Goal: Task Accomplishment & Management: Use online tool/utility

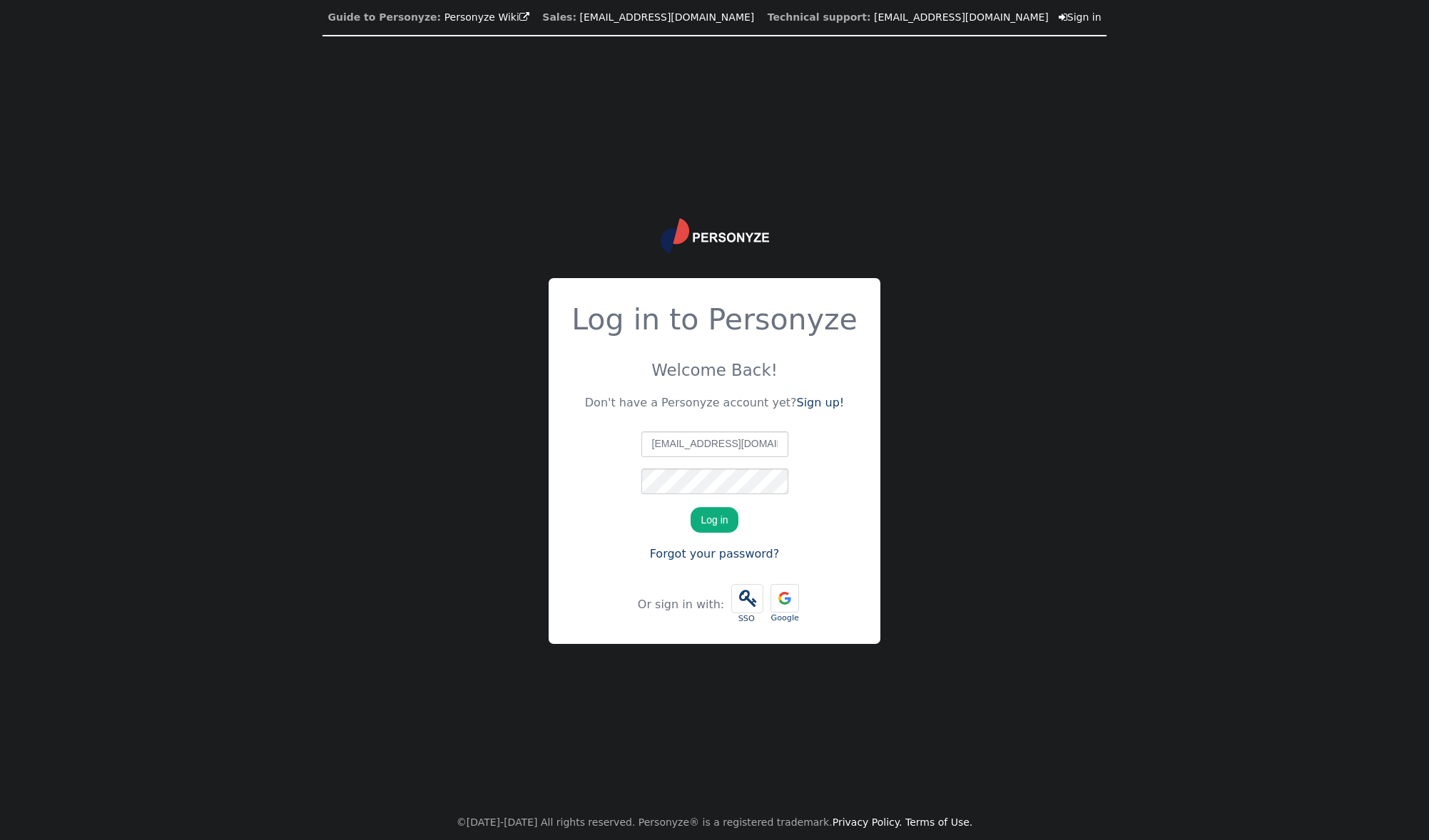
click at [701, 523] on button "Log in" at bounding box center [714, 520] width 47 height 26
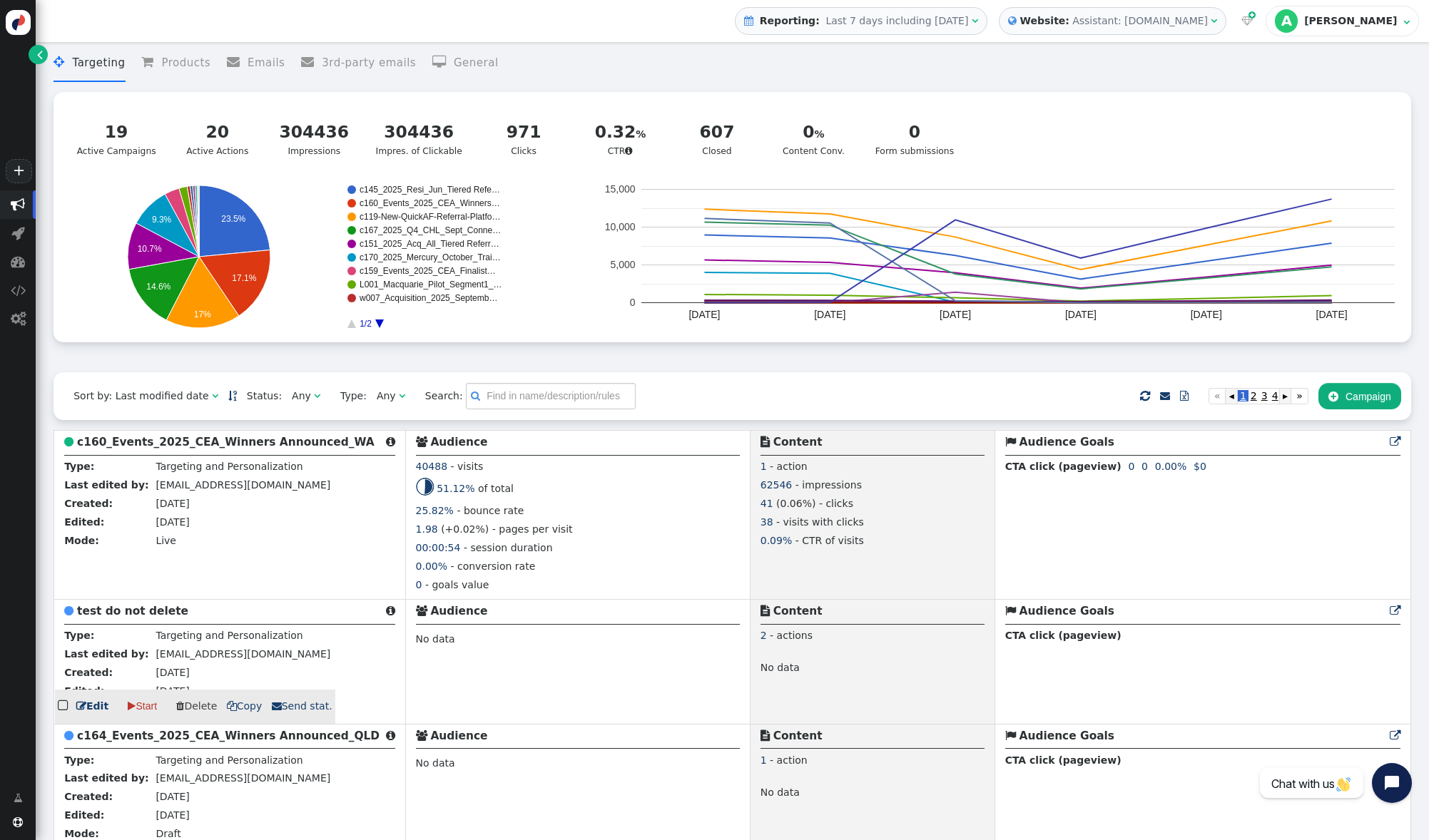
scroll to position [13, 0]
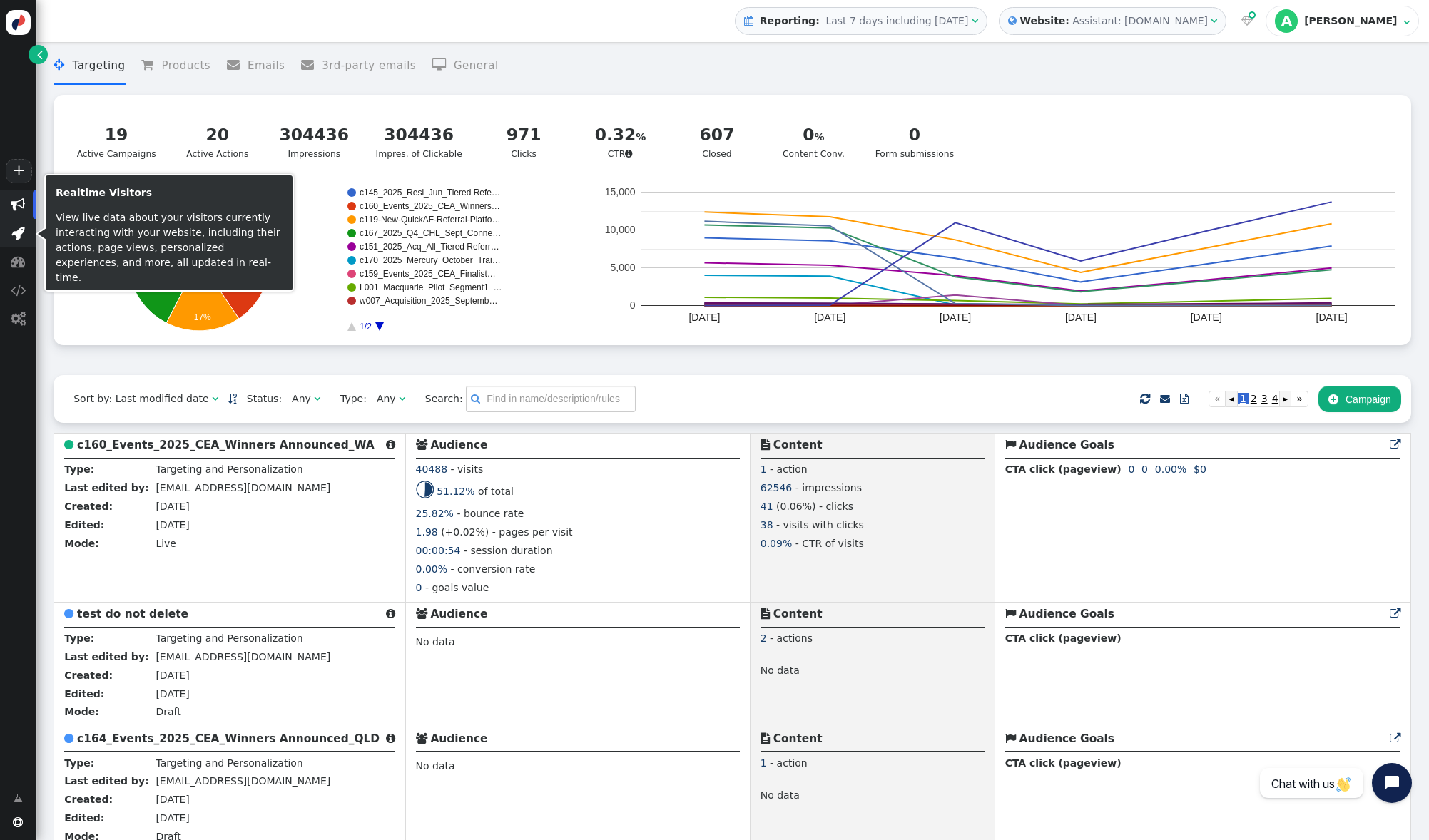
click at [20, 232] on span "" at bounding box center [19, 233] width 14 height 14
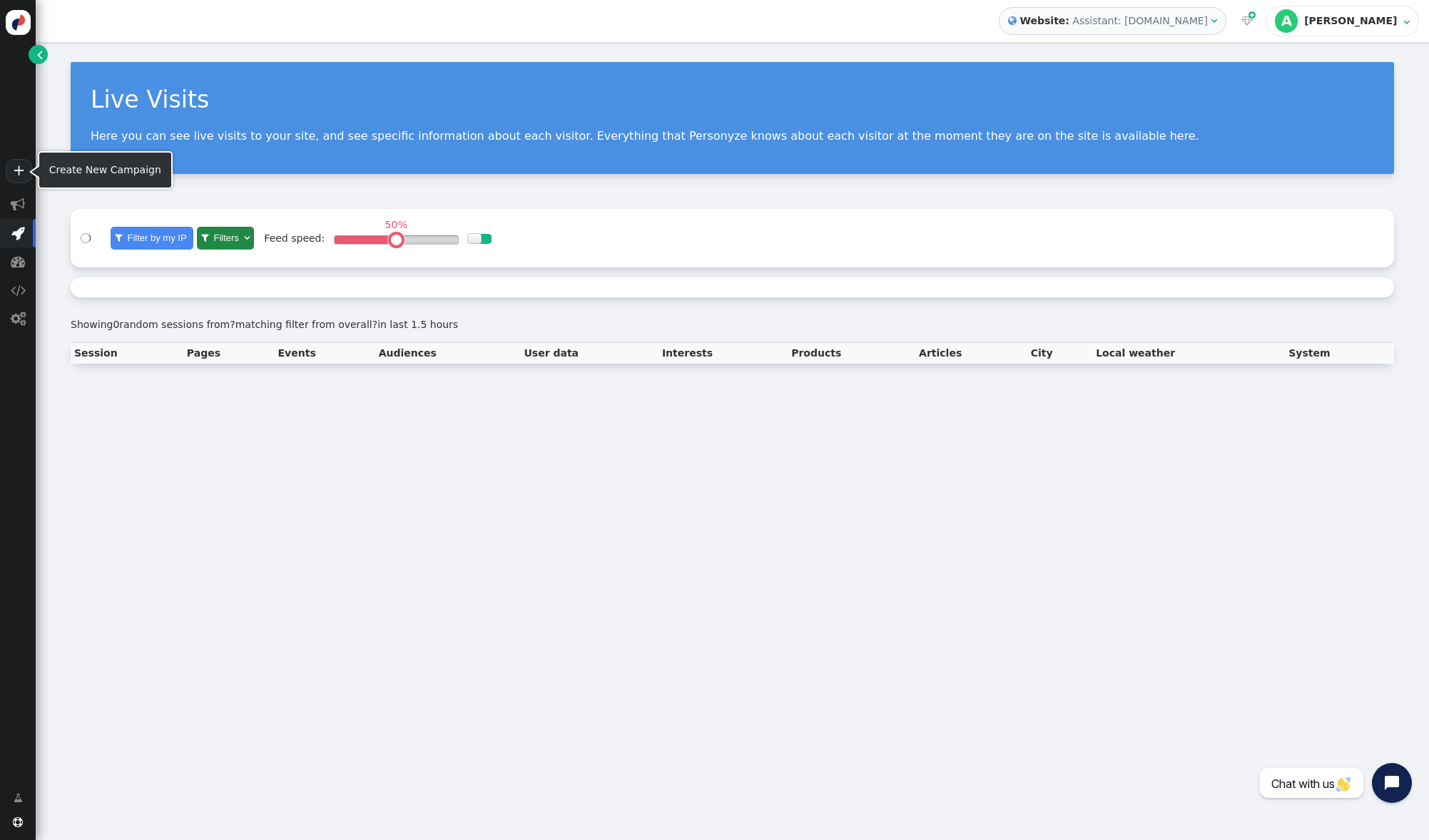
click at [21, 178] on link "+" at bounding box center [19, 171] width 26 height 25
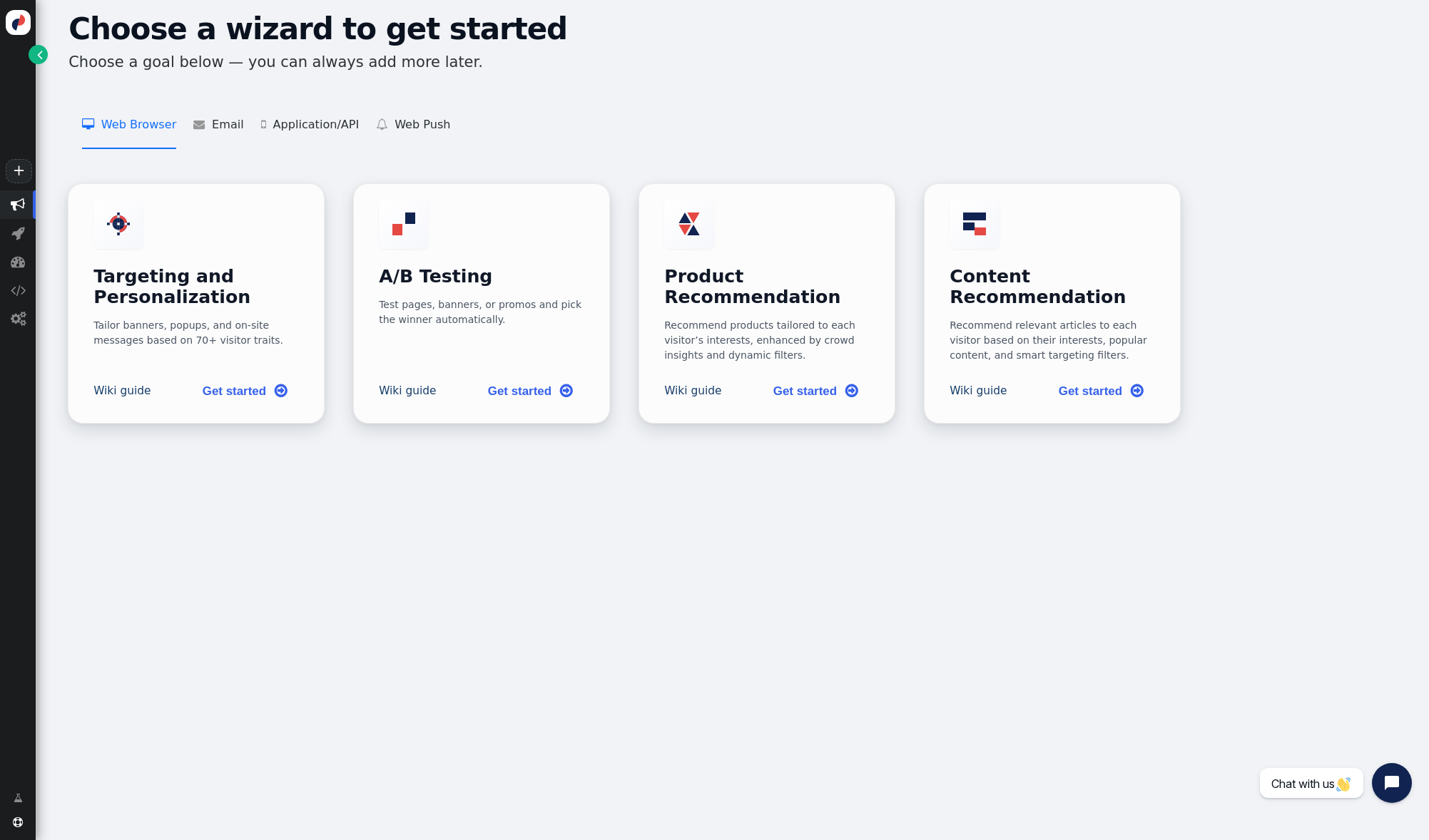
drag, startPoint x: 16, startPoint y: 207, endPoint x: 15, endPoint y: 373, distance: 166.0
click at [16, 207] on span "" at bounding box center [18, 205] width 14 height 14
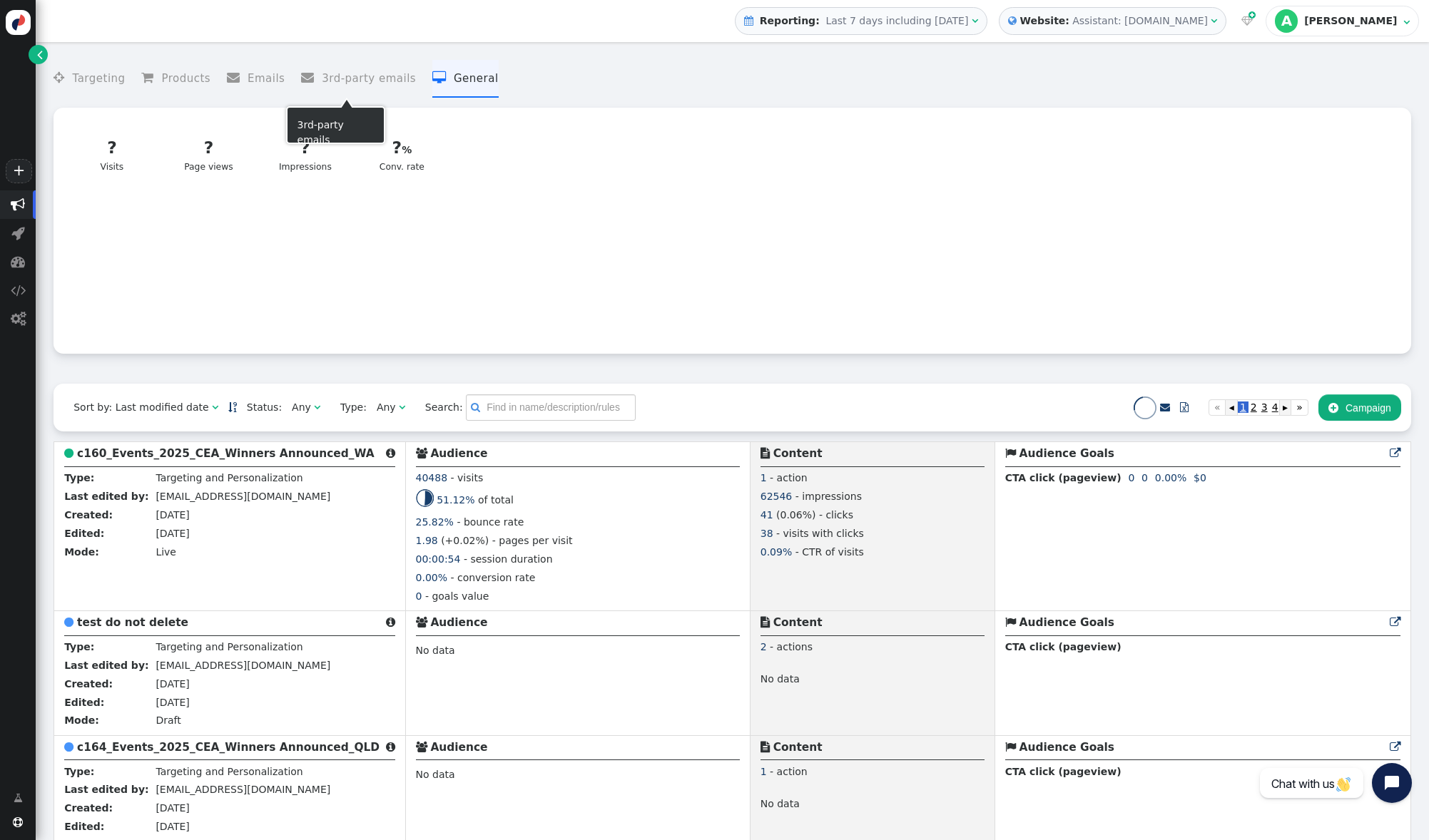
click at [447, 75] on li " General" at bounding box center [464, 79] width 66 height 38
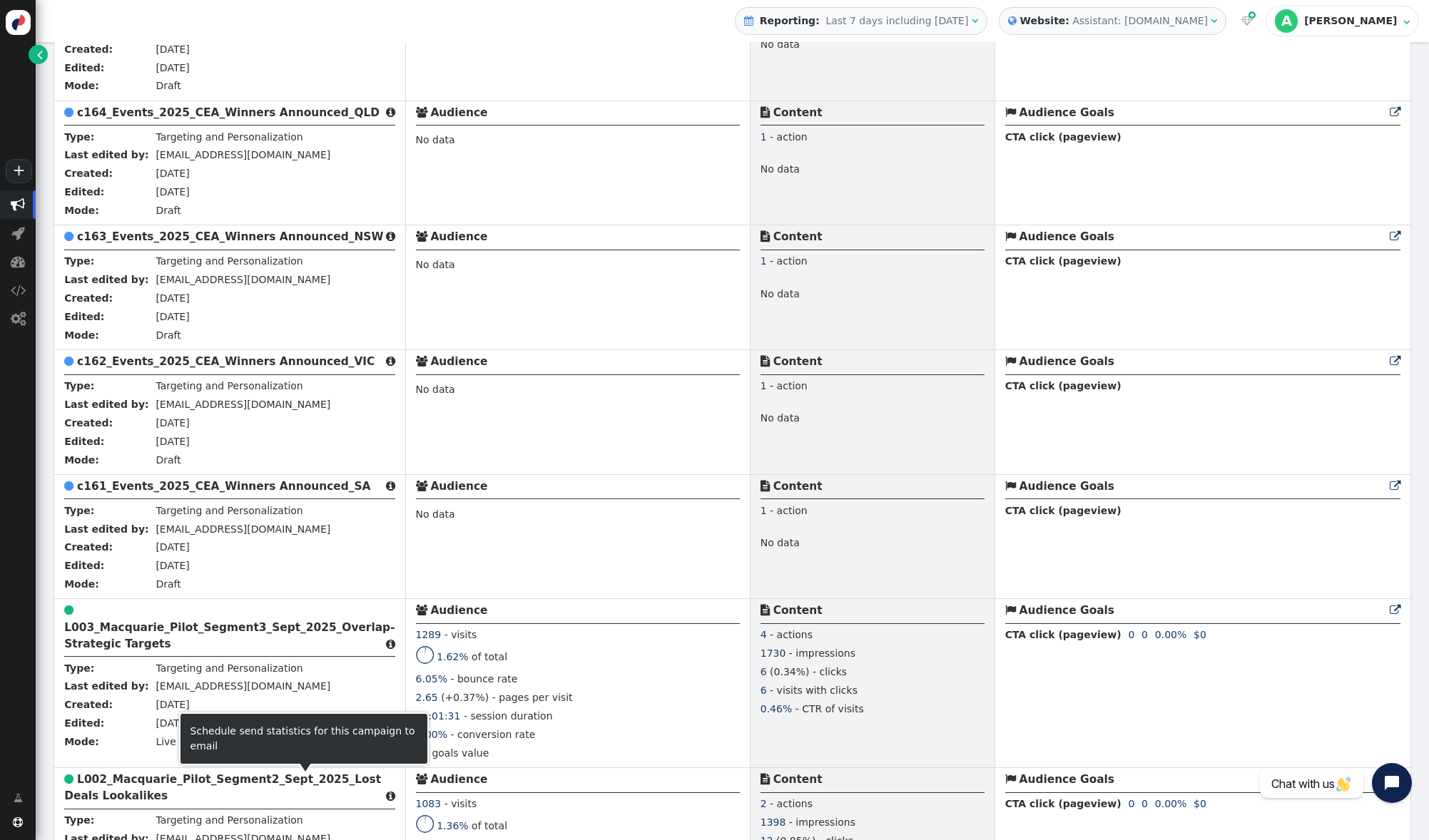
scroll to position [631, 0]
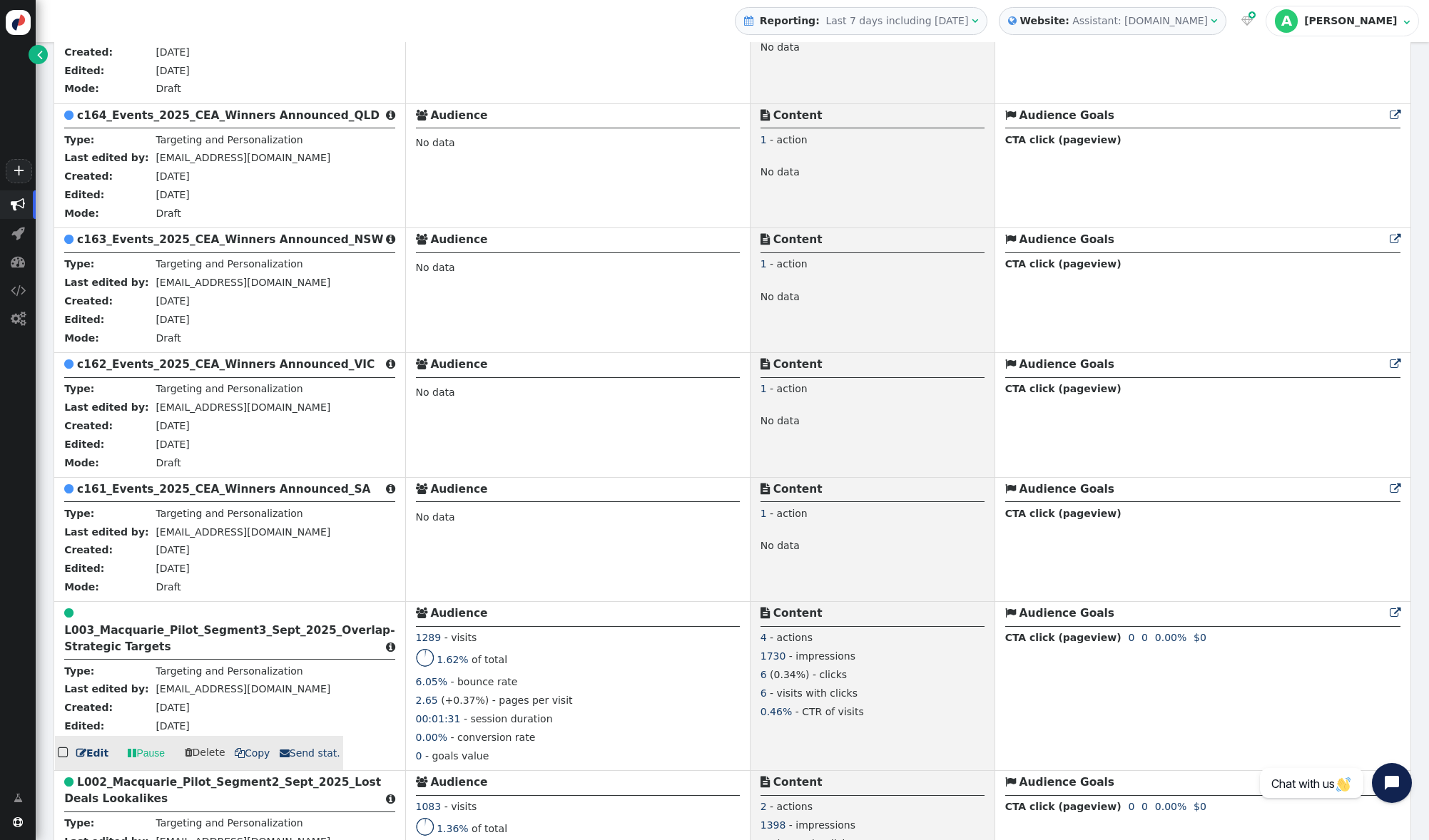
click at [297, 630] on b "L003_Macquarie_Pilot_Segment3_Sept_2025_Overlap-Strategic Targets" at bounding box center [229, 638] width 330 height 30
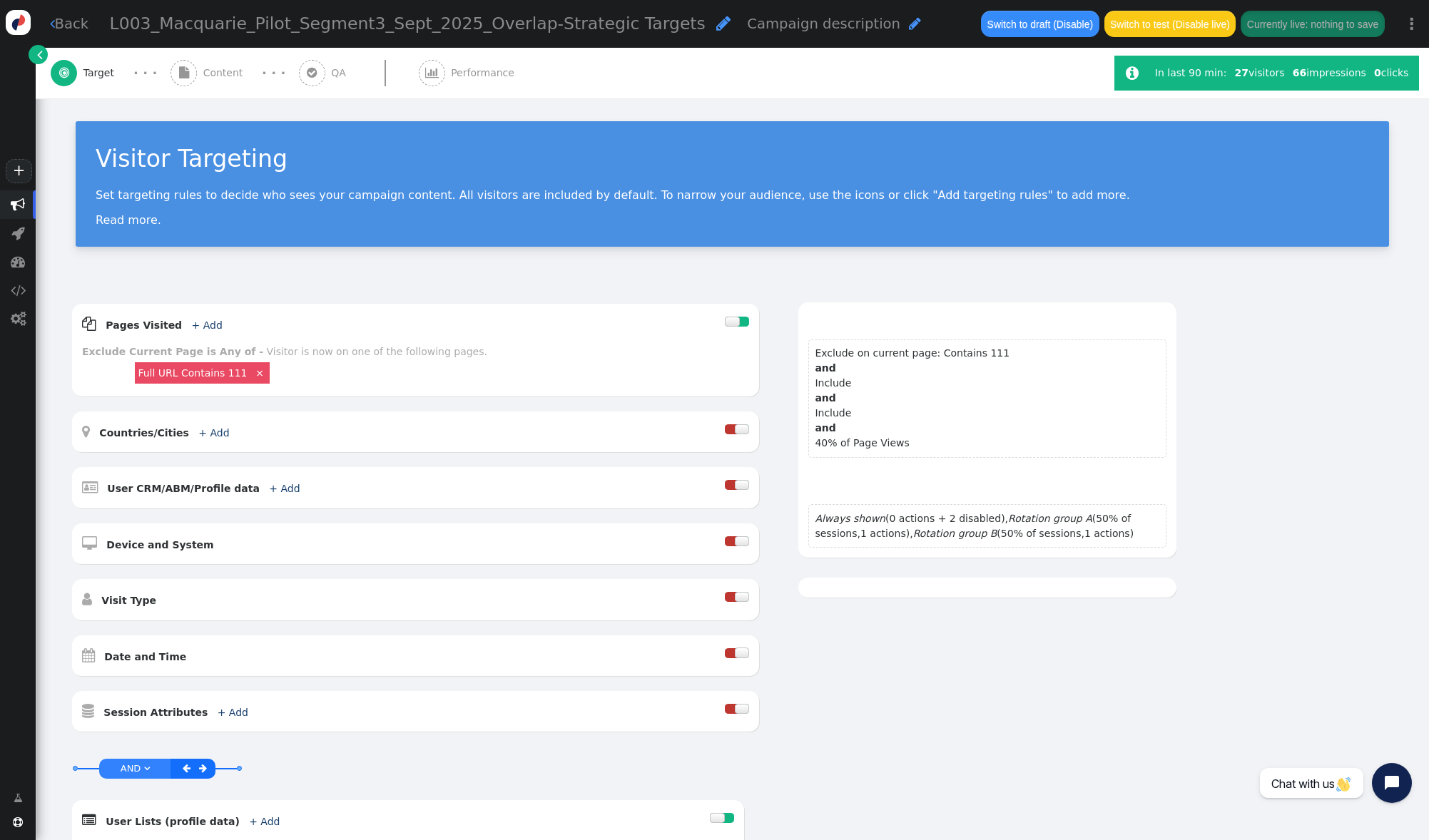
click at [465, 75] on span "Performance" at bounding box center [485, 72] width 69 height 15
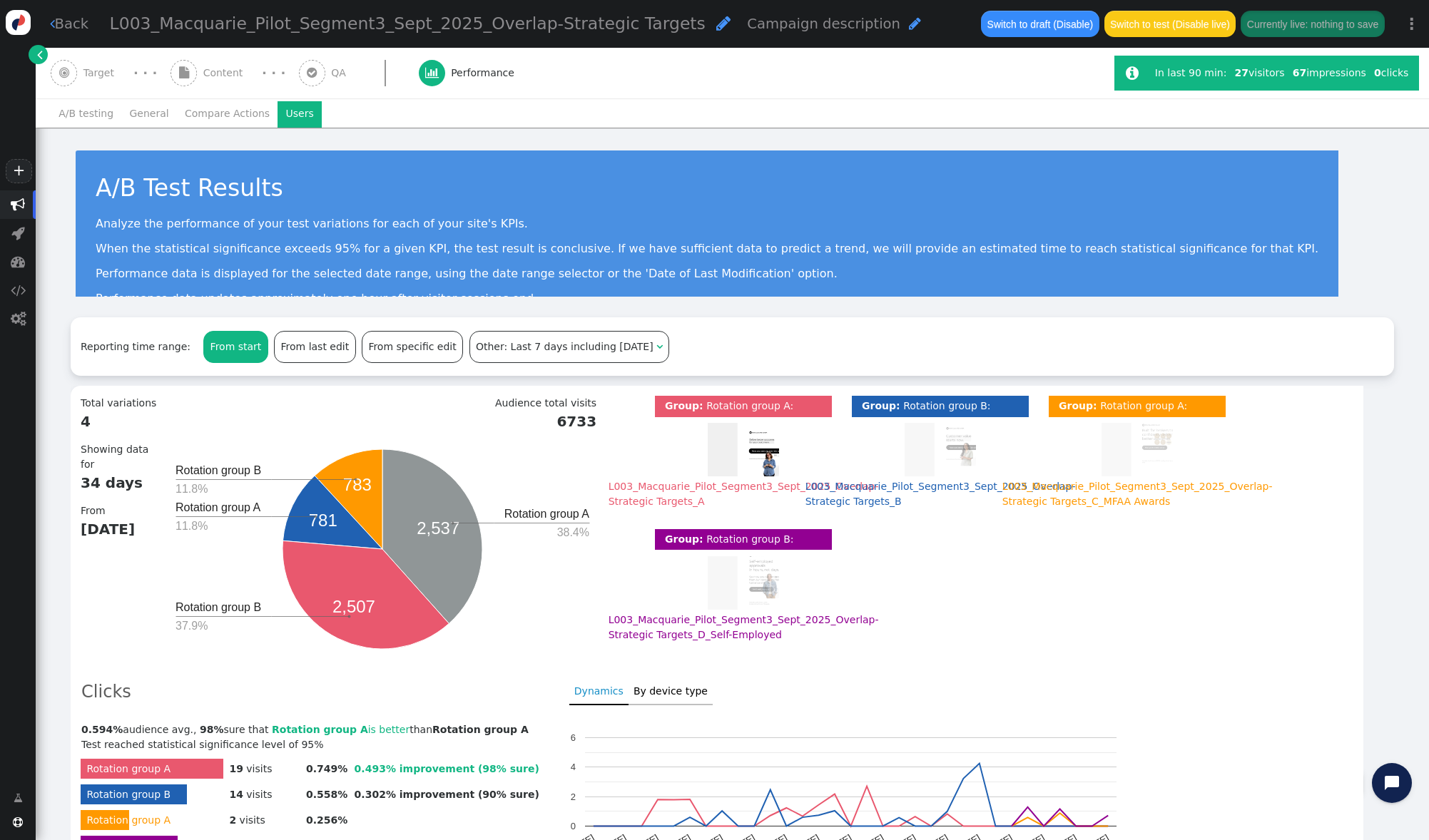
click at [301, 117] on li "Users" at bounding box center [299, 114] width 44 height 26
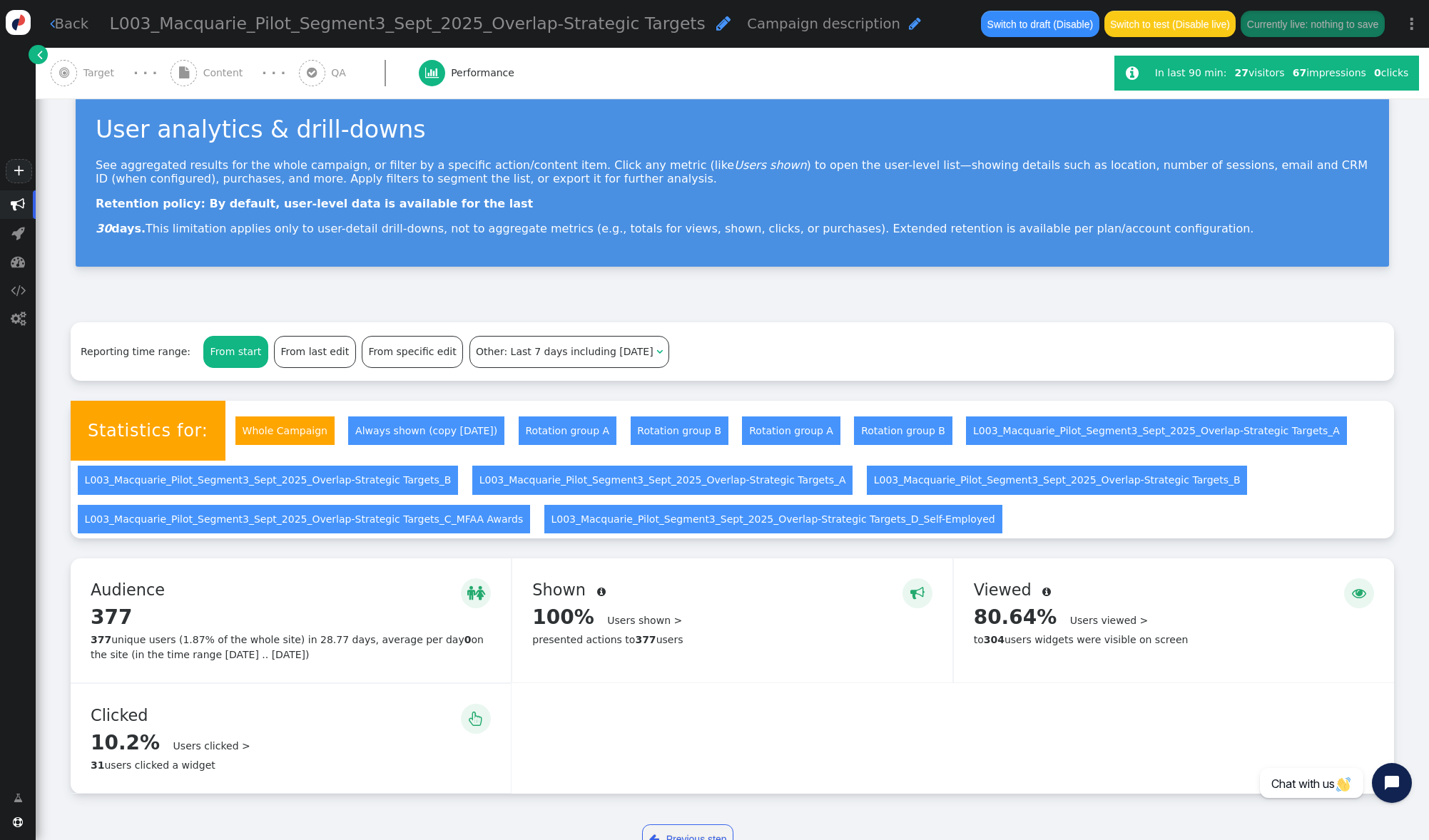
scroll to position [70, 0]
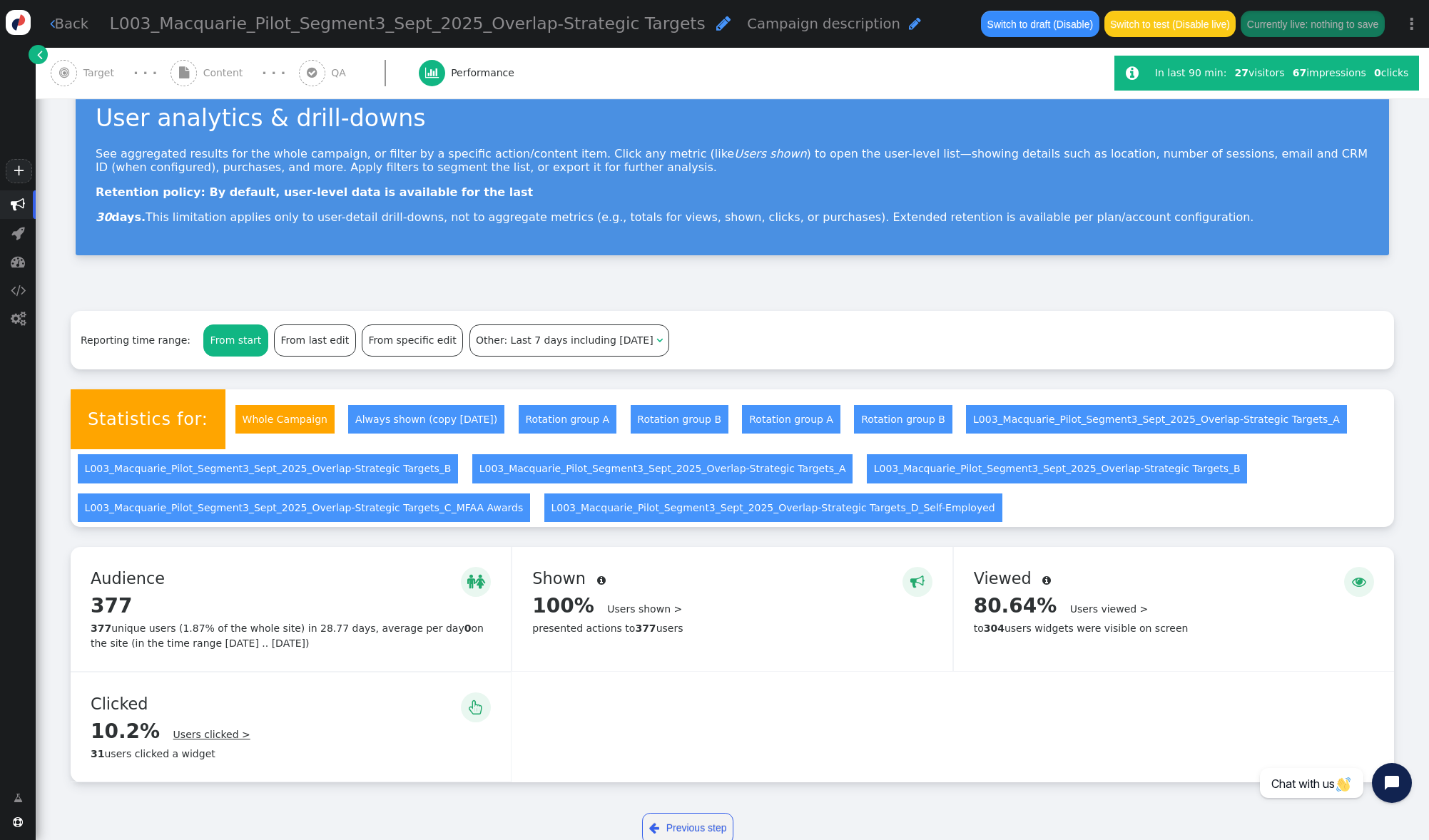
click at [217, 738] on link "Users clicked >" at bounding box center [211, 735] width 77 height 12
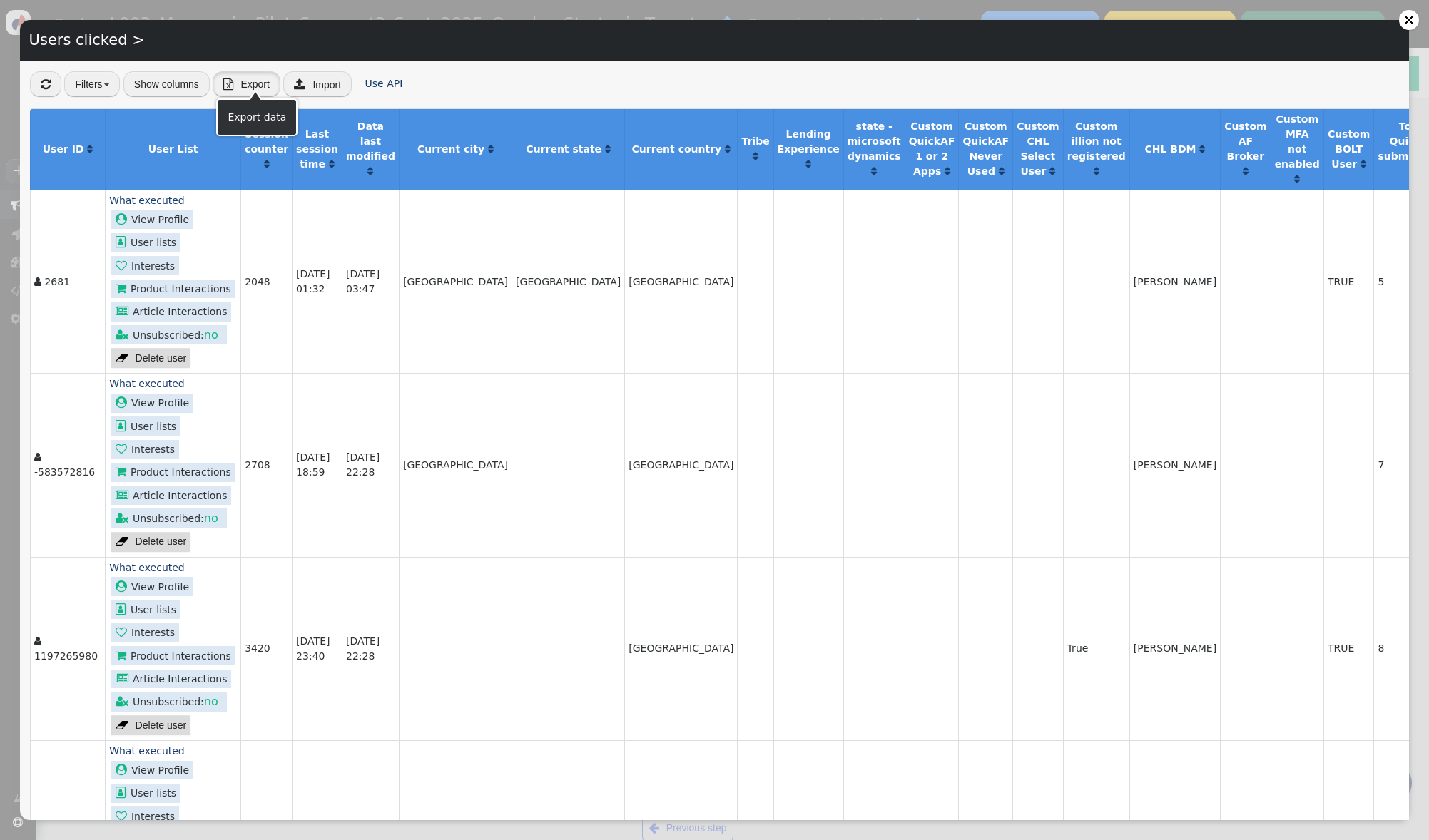
click at [241, 85] on span "Export" at bounding box center [254, 84] width 29 height 12
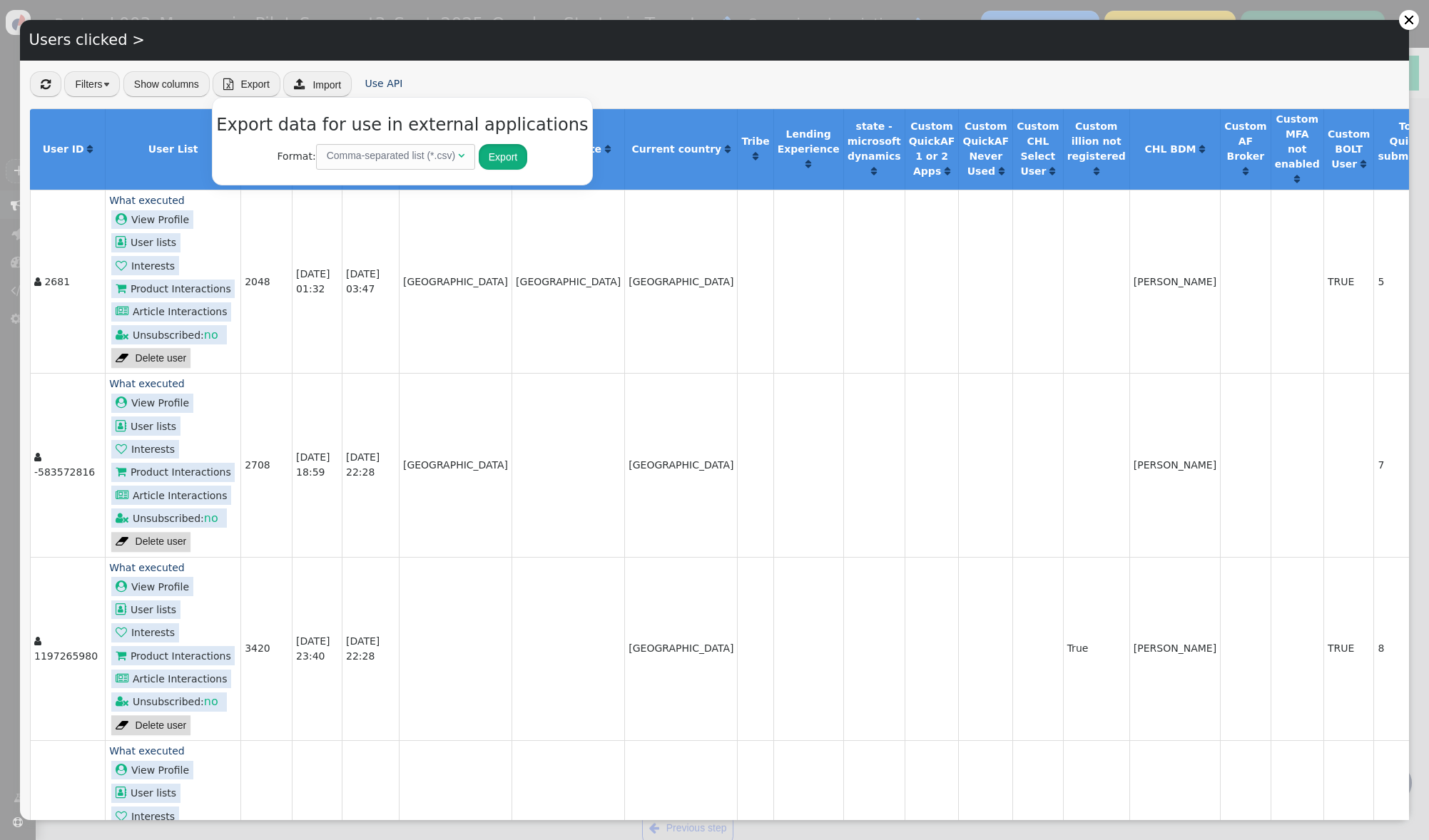
click at [480, 155] on button "Export" at bounding box center [502, 157] width 48 height 26
click at [1408, 25] on div at bounding box center [1409, 20] width 12 height 12
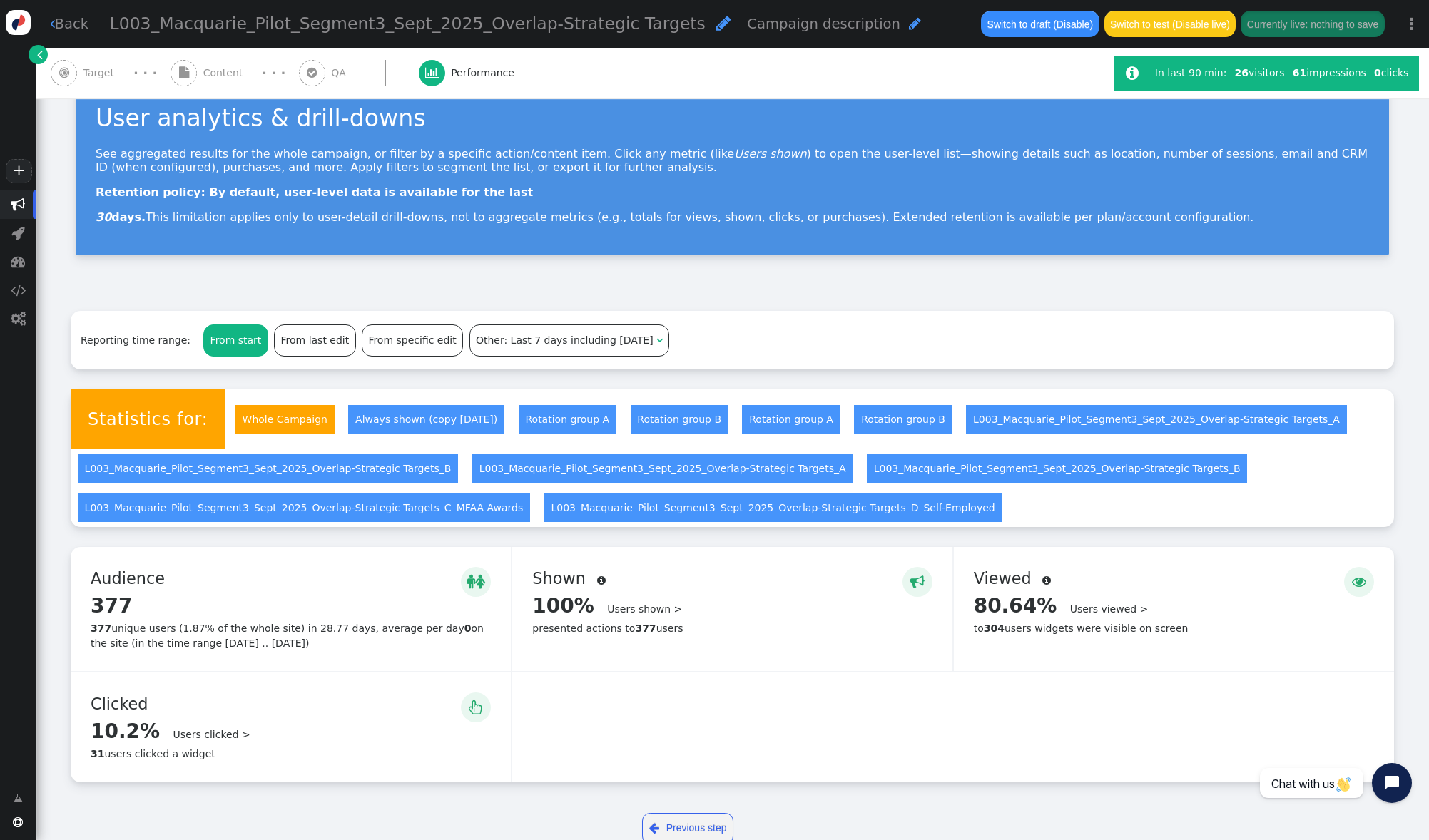
click at [68, 28] on link " Back" at bounding box center [70, 24] width 40 height 21
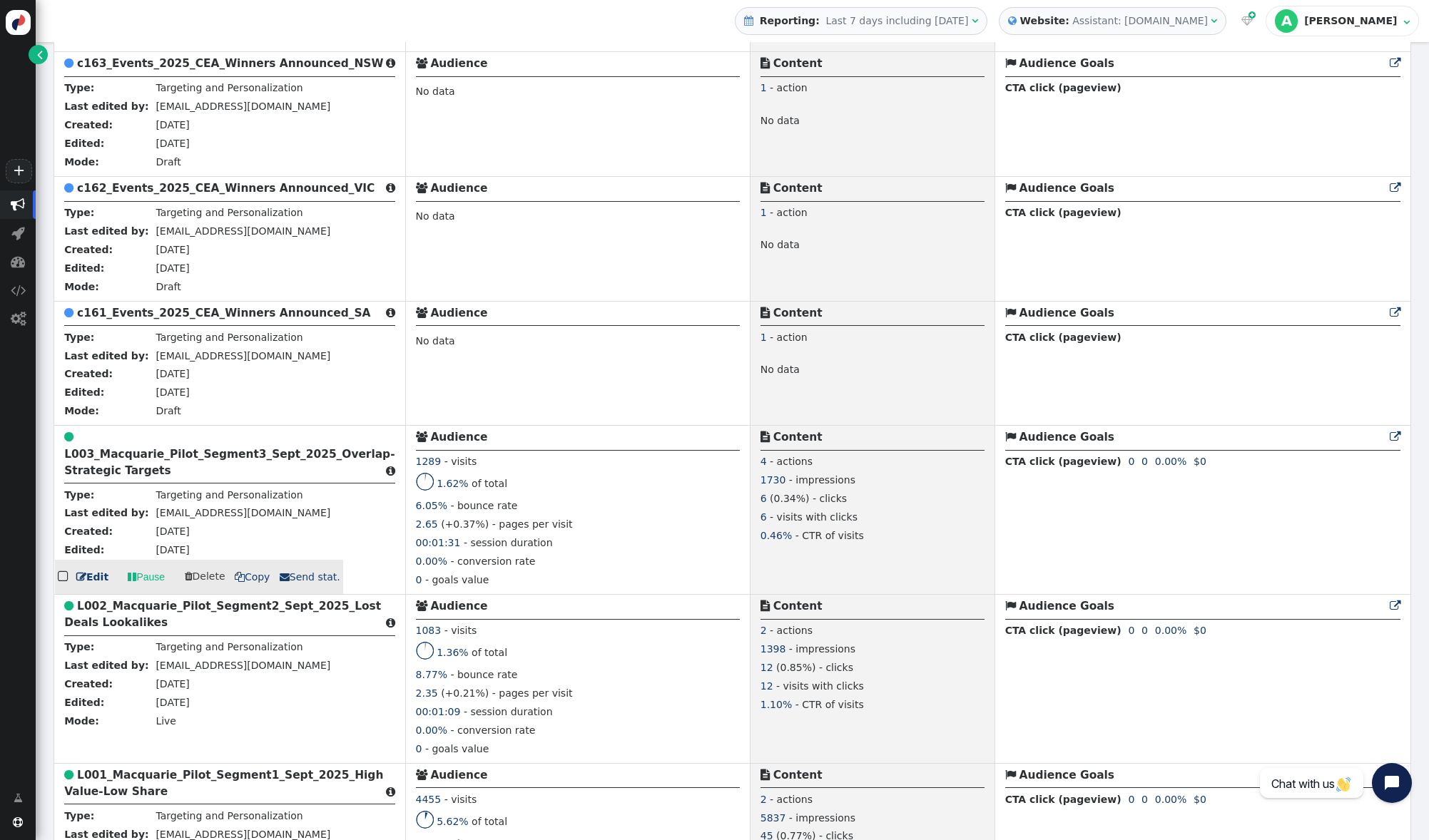
scroll to position [815, 0]
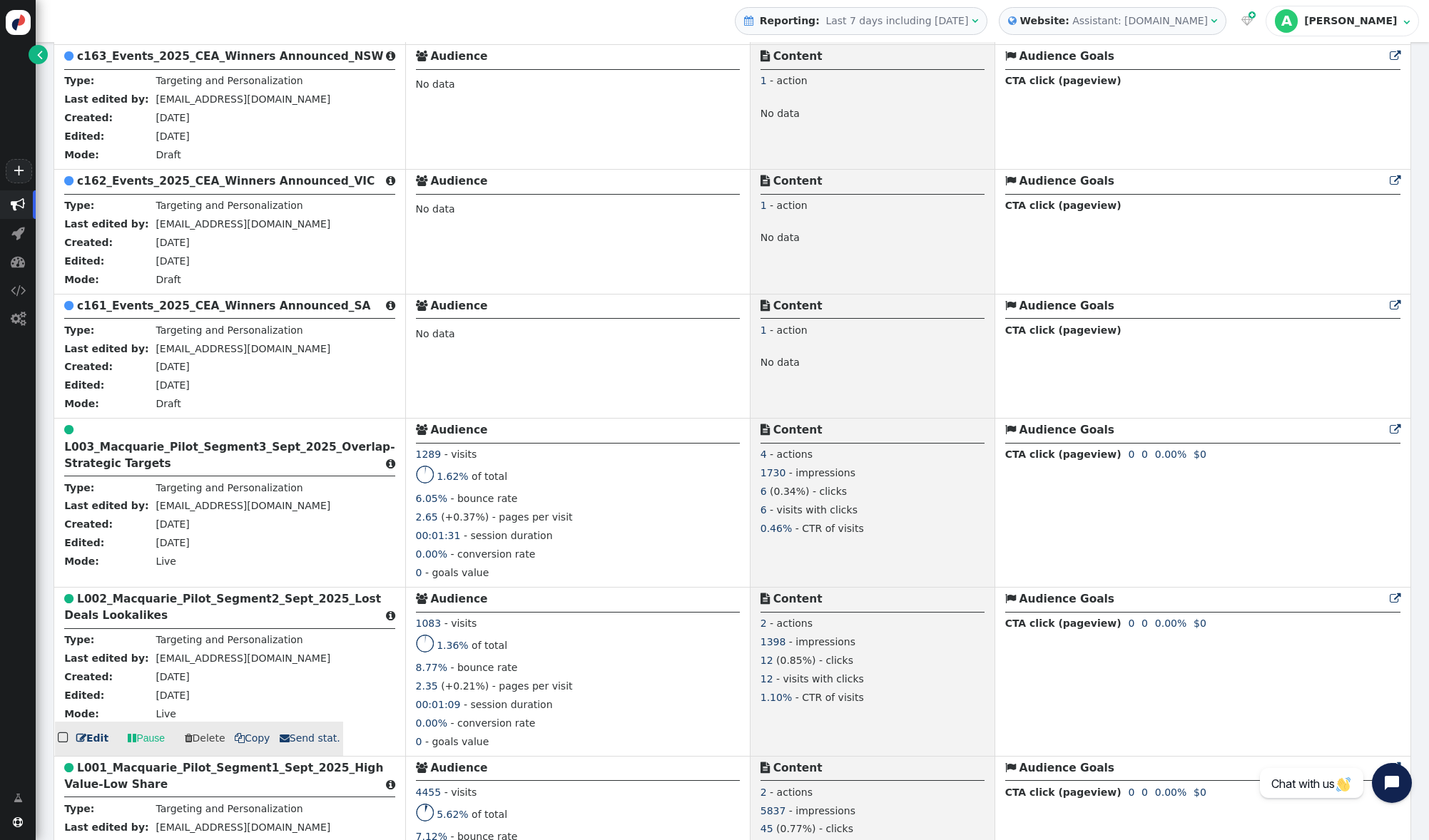
click at [122, 603] on b "L002_Macquarie_Pilot_Segment2_Sept_2025_Lost Deals Lookalikes" at bounding box center [222, 608] width 316 height 30
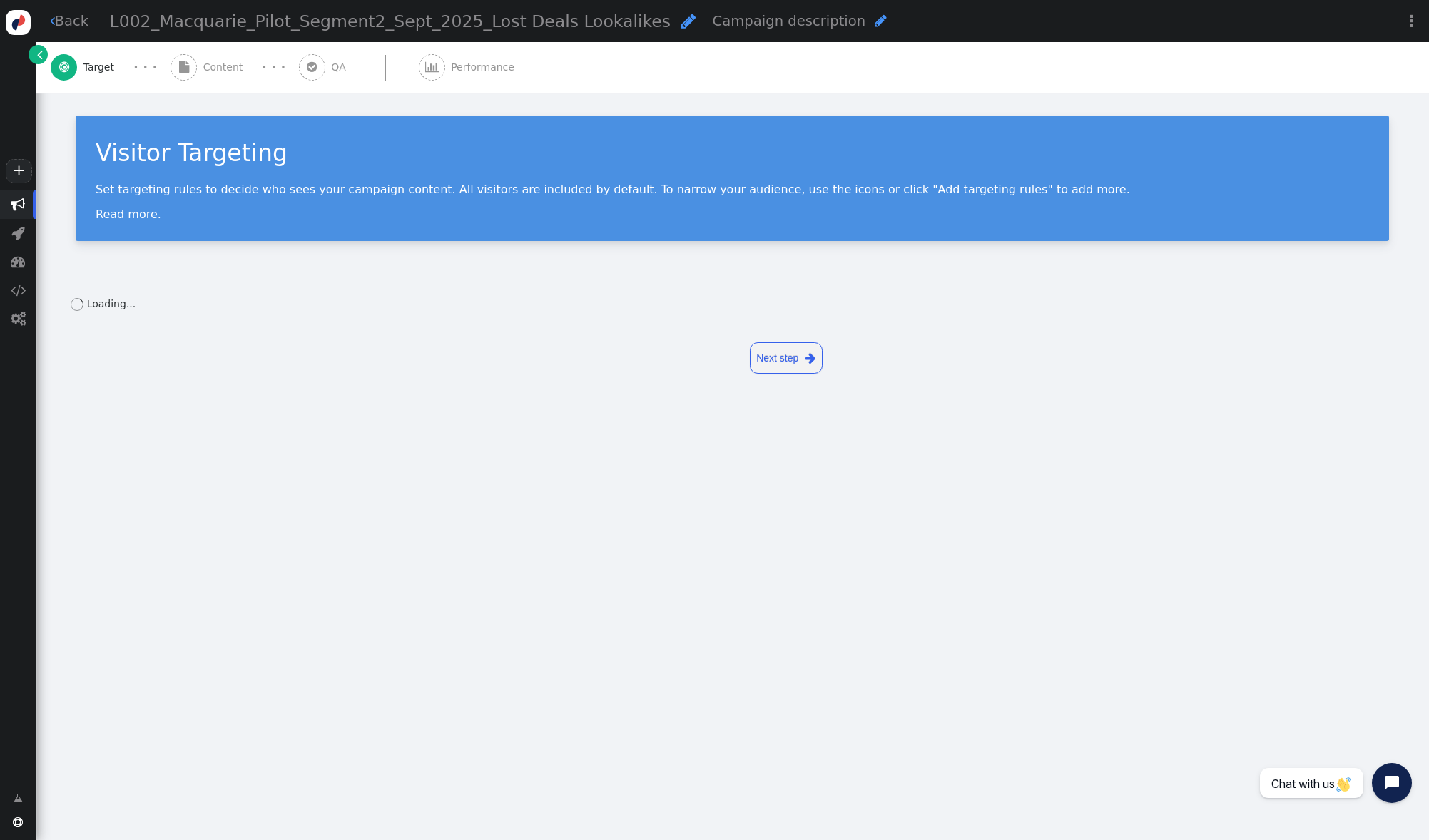
click at [459, 67] on span "Performance" at bounding box center [485, 67] width 69 height 15
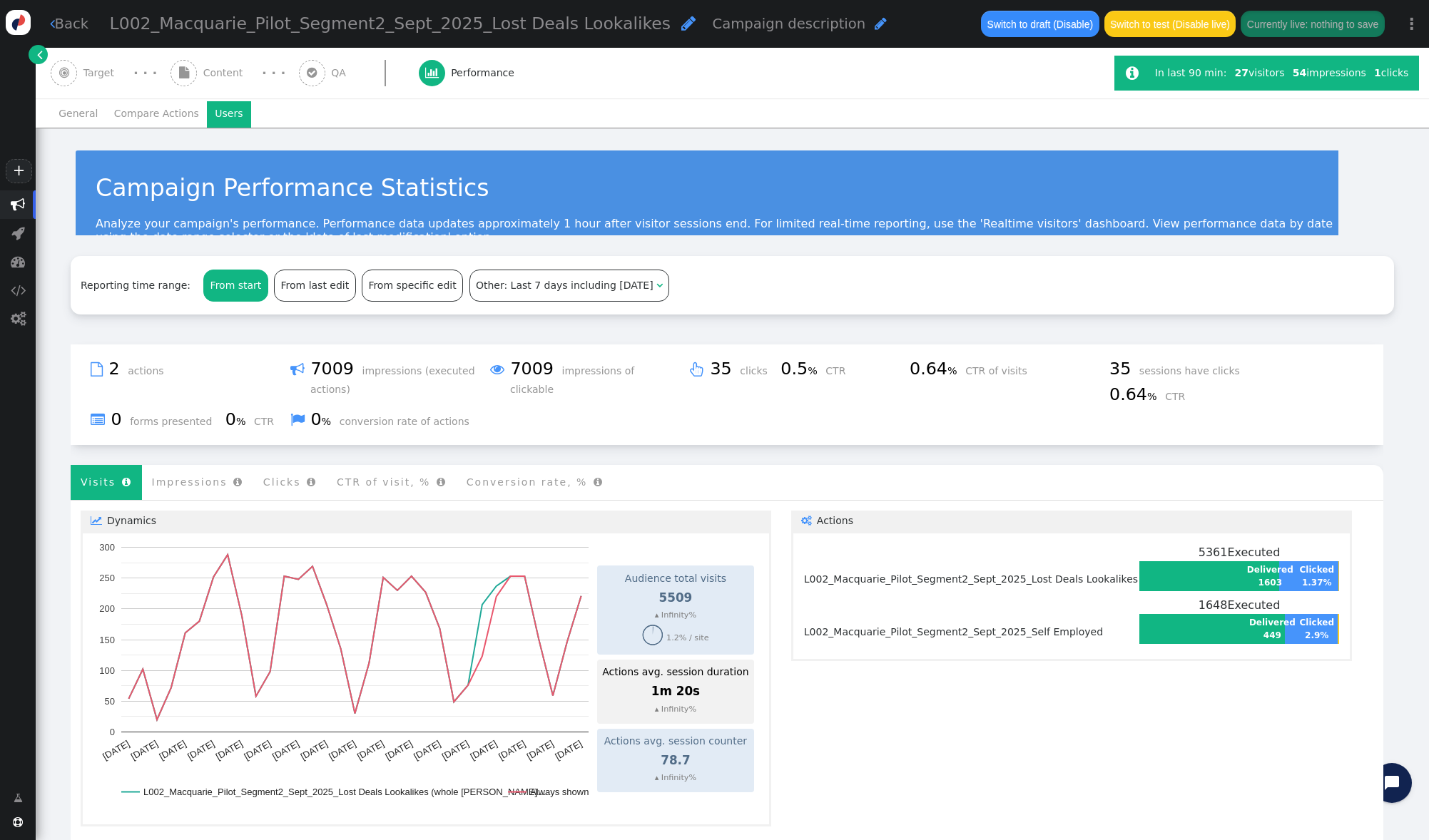
click at [216, 113] on li "Users" at bounding box center [228, 114] width 44 height 26
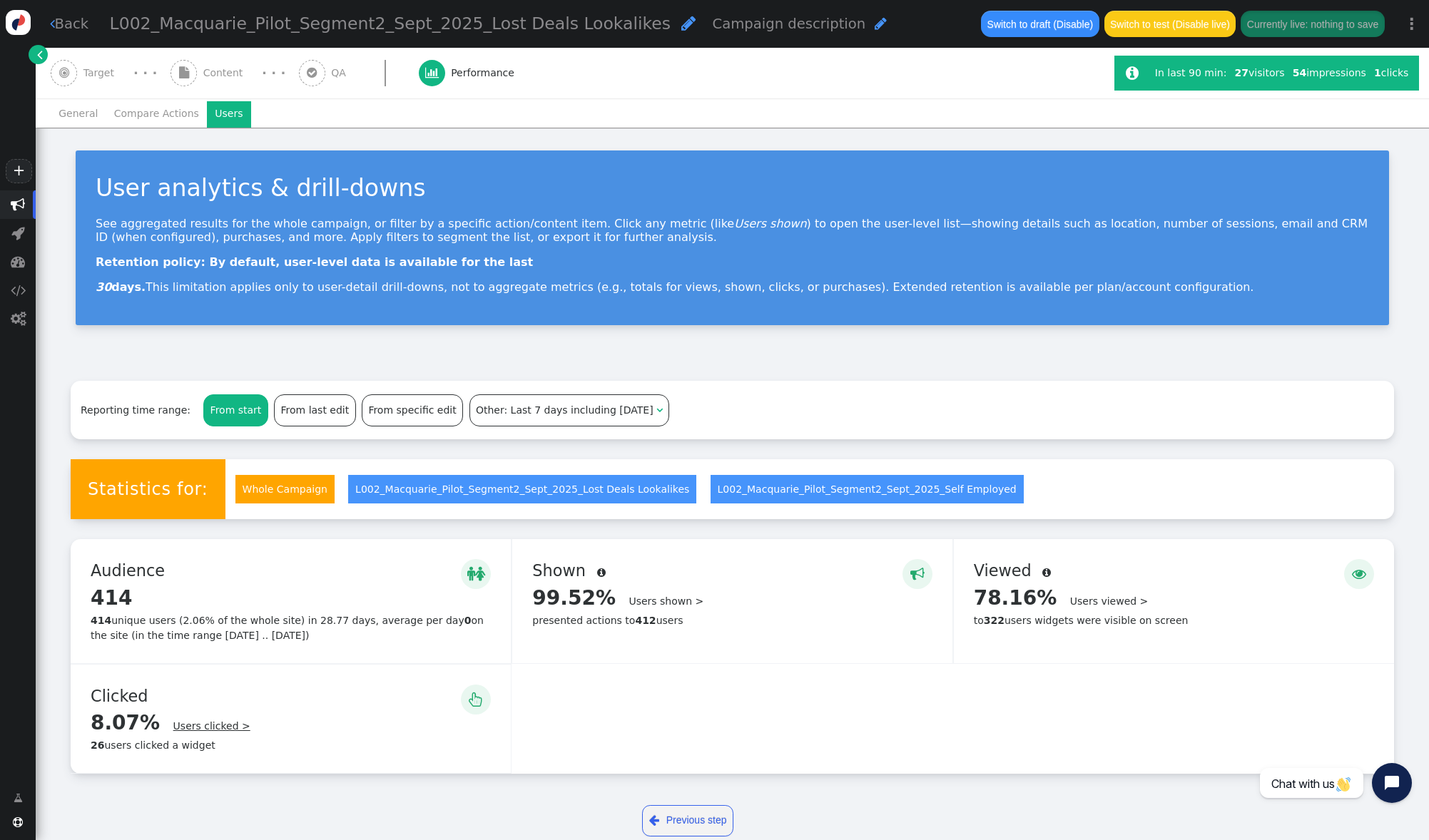
click at [218, 726] on link "Users clicked >" at bounding box center [211, 726] width 77 height 12
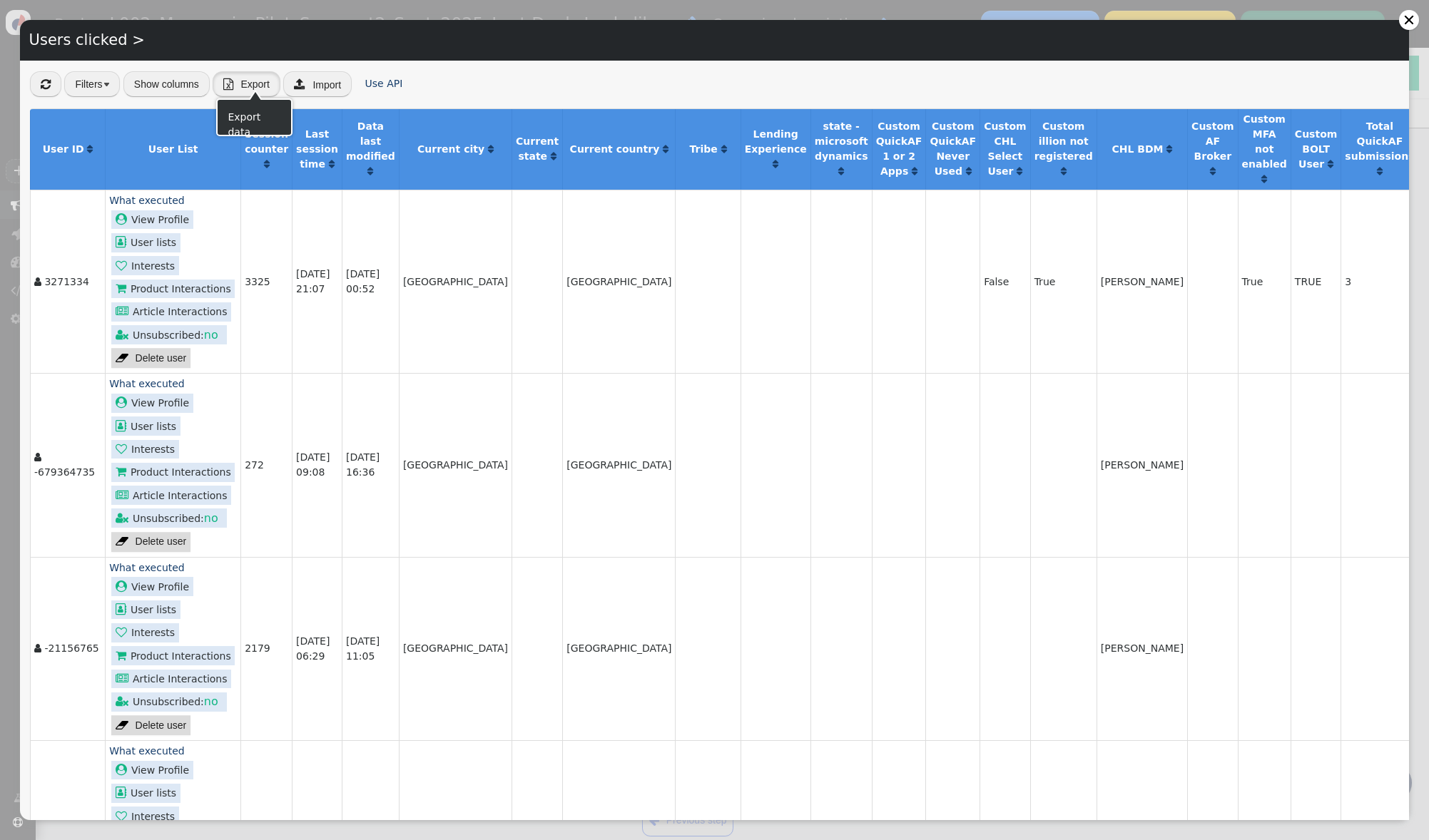
click at [243, 81] on span "Export" at bounding box center [254, 84] width 29 height 12
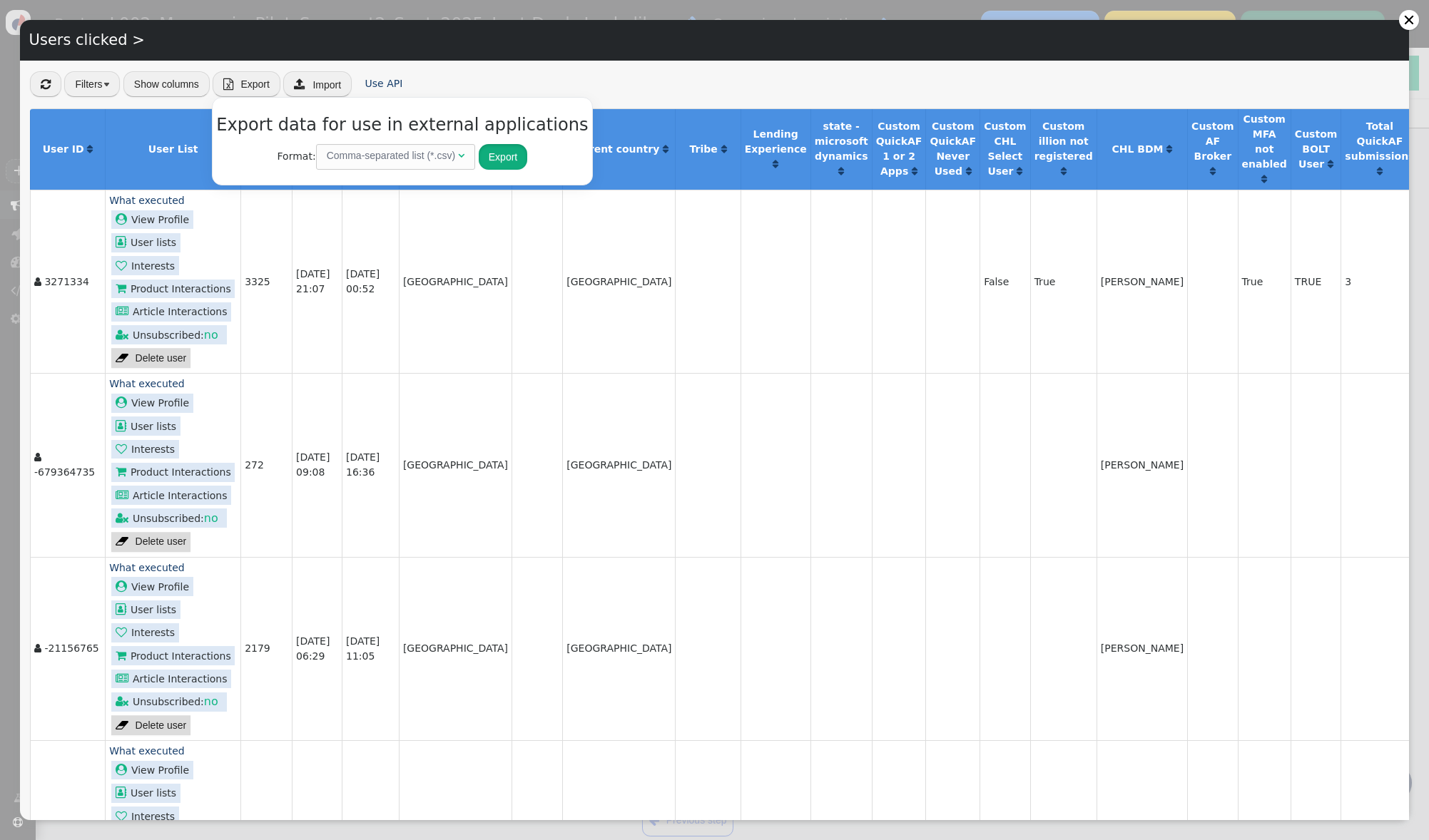
click at [483, 156] on button "Export" at bounding box center [502, 157] width 48 height 26
click at [1405, 18] on div at bounding box center [1409, 20] width 12 height 12
